Goal: Navigation & Orientation: Find specific page/section

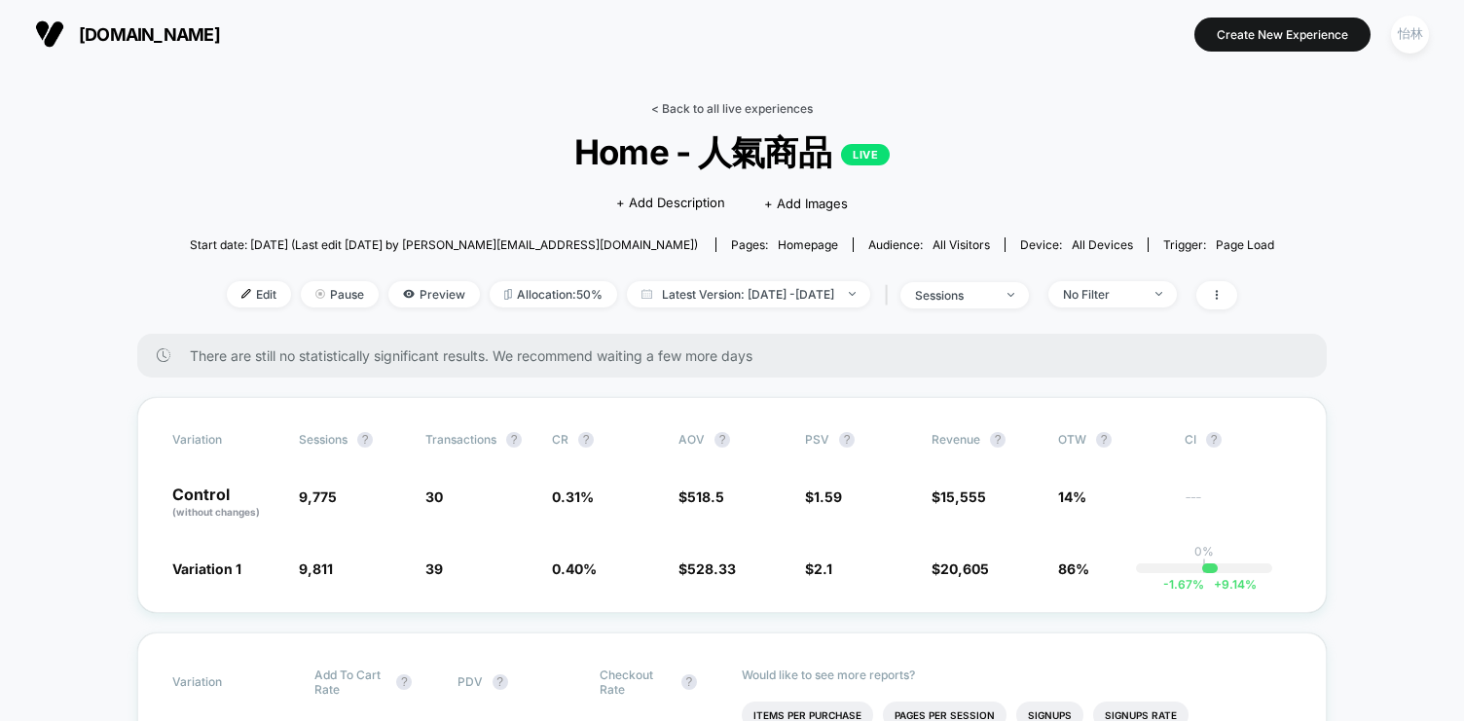
click at [689, 113] on link "< Back to all live experiences" at bounding box center [732, 108] width 162 height 15
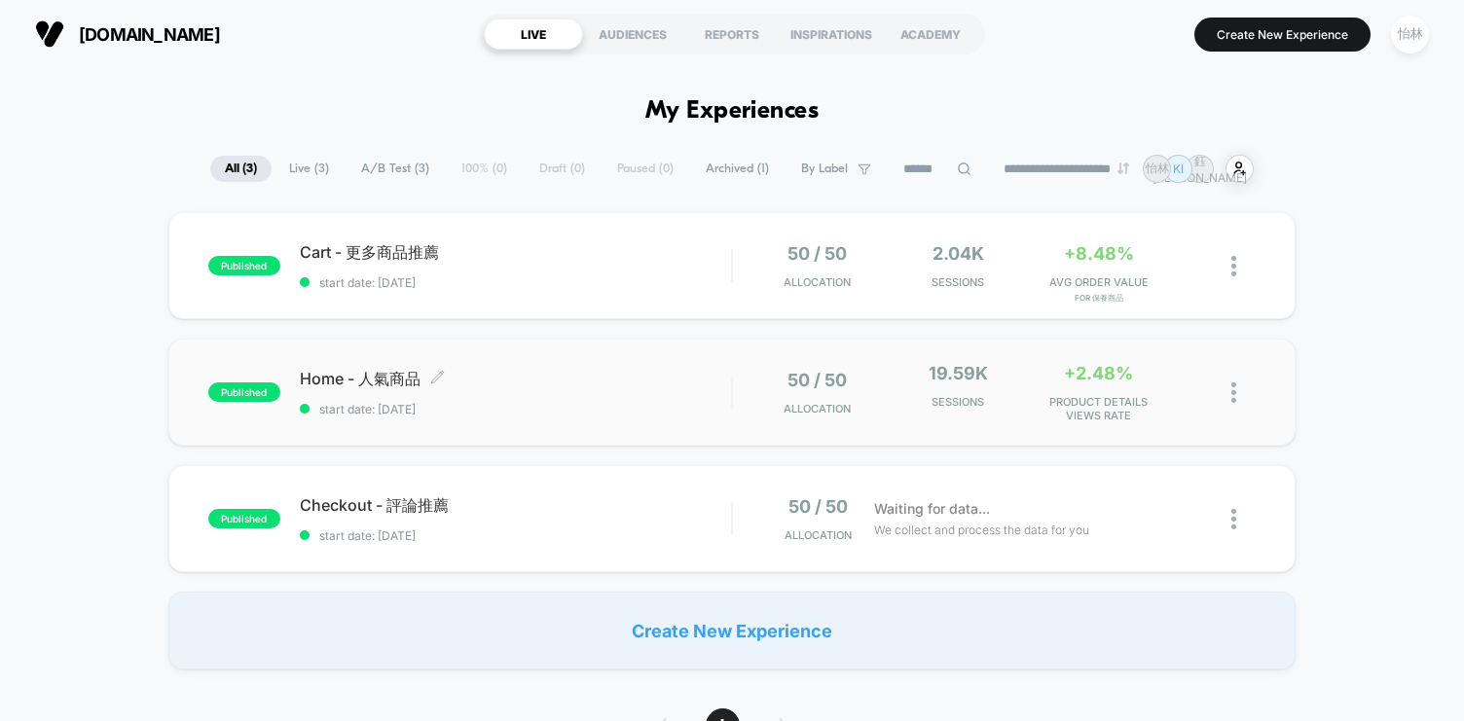
click at [654, 391] on div "Home - 人氣商品 Click to edit experience details Click to edit experience details s…" at bounding box center [515, 393] width 431 height 48
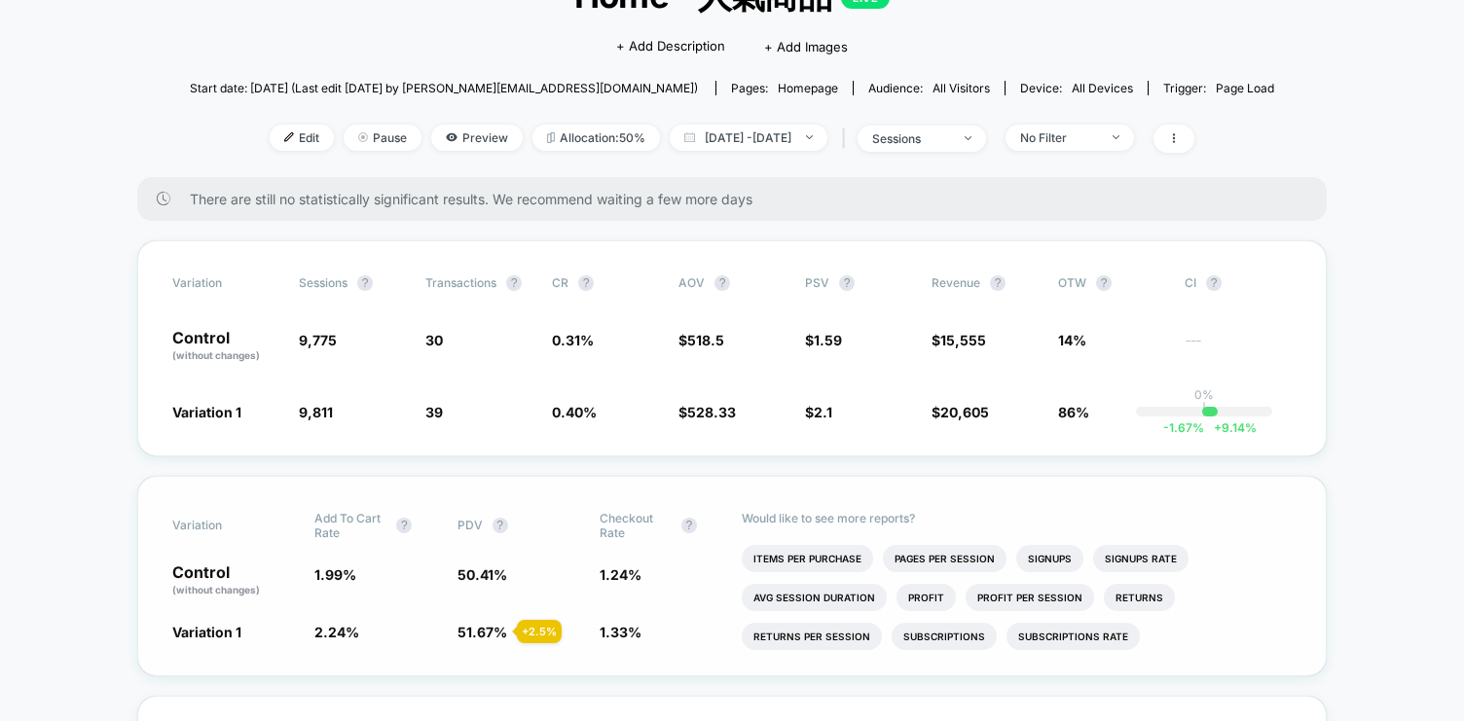
scroll to position [89, 0]
